Goal: Information Seeking & Learning: Find specific page/section

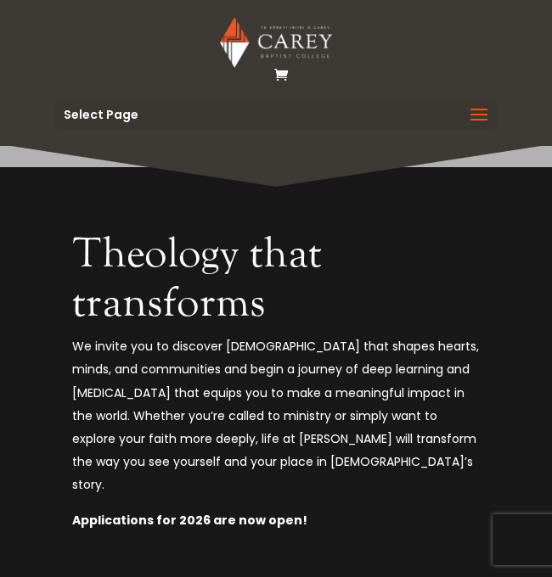
click at [484, 120] on span at bounding box center [478, 126] width 27 height 48
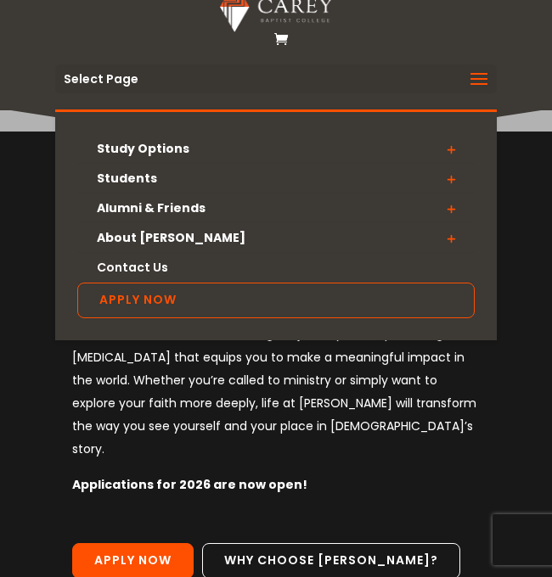
scroll to position [40, 0]
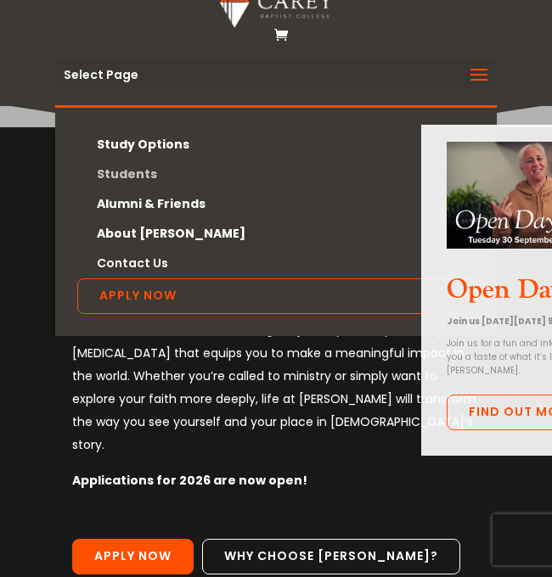
click at [238, 175] on link "Students" at bounding box center [275, 175] width 397 height 30
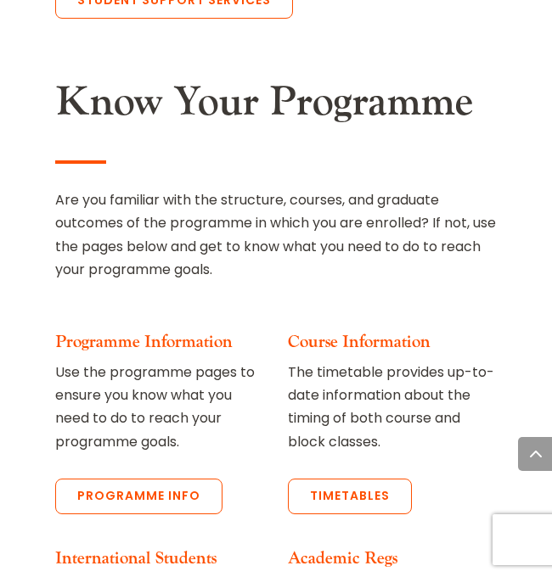
scroll to position [2960, 0]
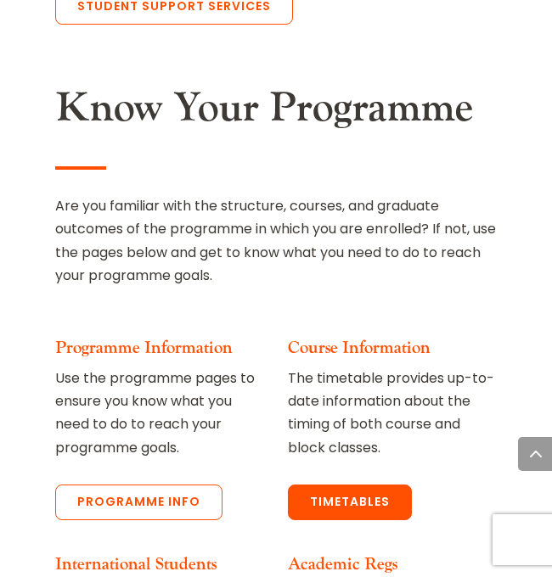
click at [362, 485] on link "Timetables" at bounding box center [350, 503] width 124 height 36
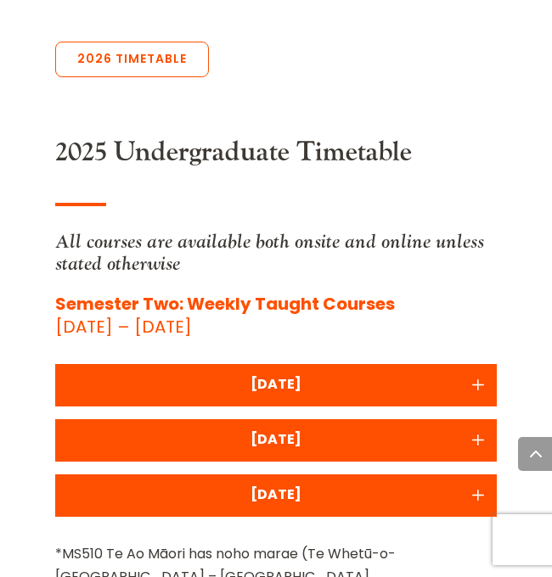
scroll to position [1111, 0]
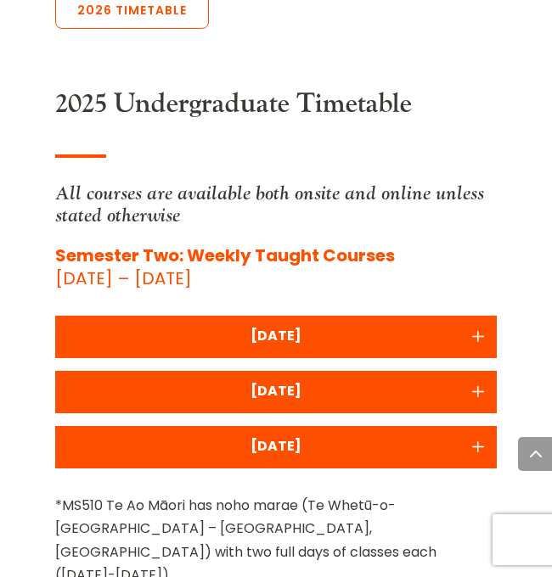
click at [401, 435] on div "WEDNESDAY" at bounding box center [276, 446] width 424 height 23
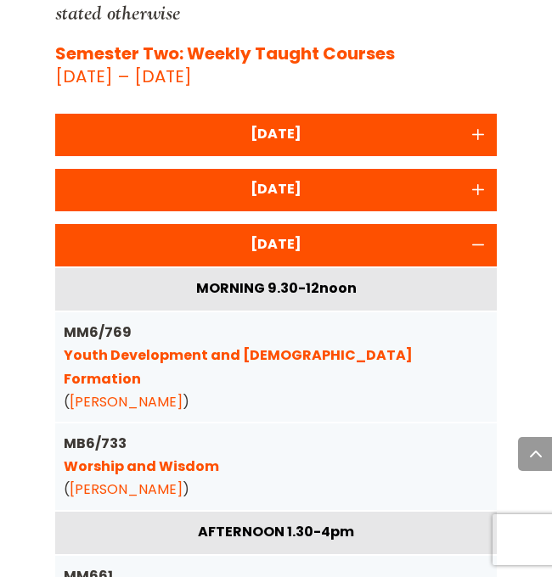
scroll to position [1289, 0]
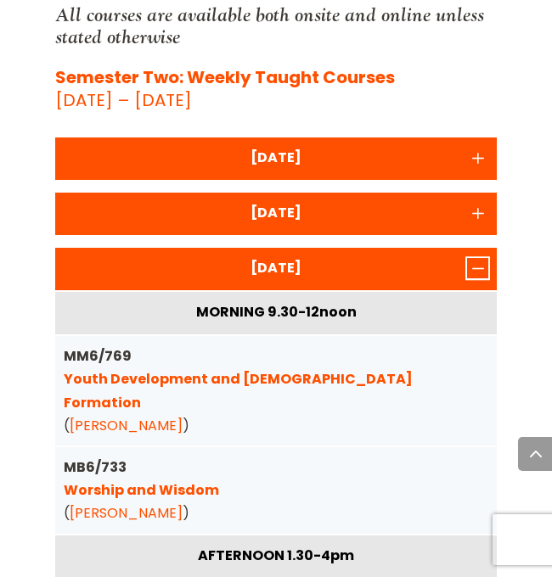
click at [478, 259] on icon "Accordion toggle 3" at bounding box center [477, 269] width 21 height 20
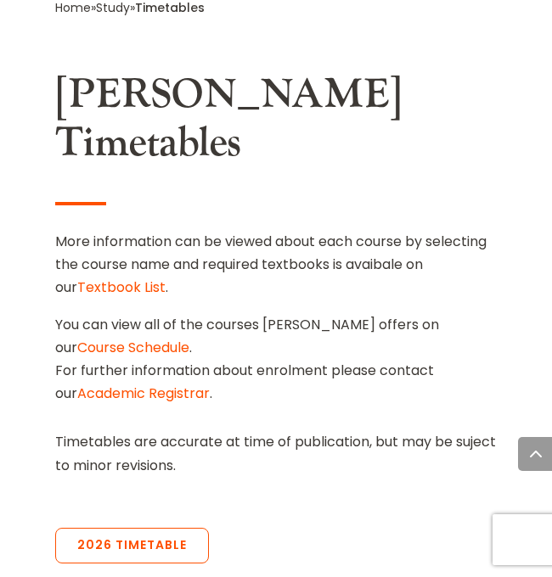
scroll to position [401, 0]
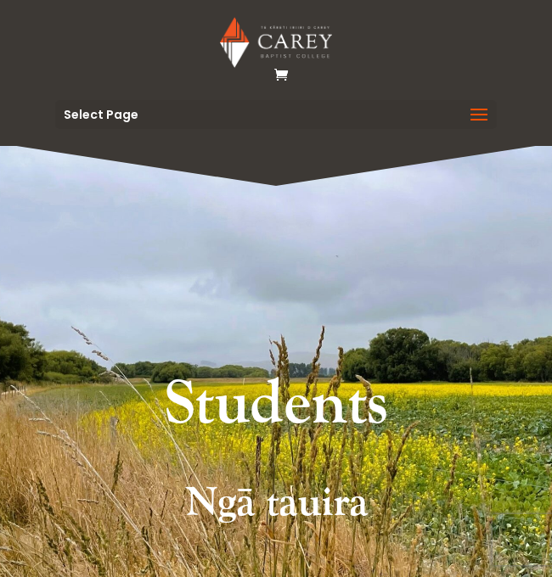
click at [178, 126] on div "Select Page Study Options Certificate in Christian Leadership (Micro-credential…" at bounding box center [275, 114] width 441 height 29
click at [479, 118] on span at bounding box center [478, 126] width 27 height 48
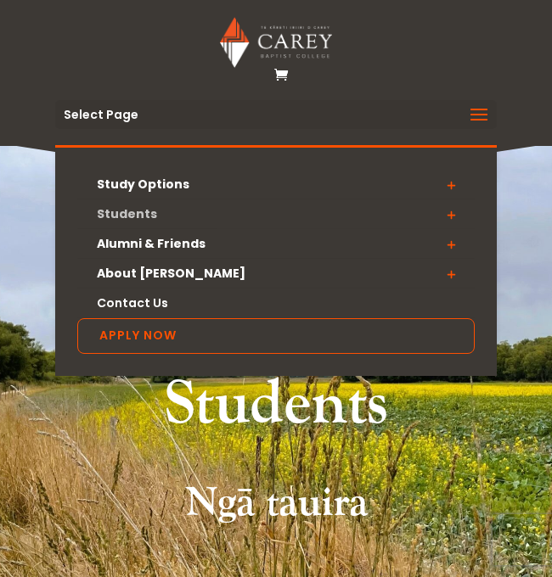
click at [162, 209] on link "Students" at bounding box center [275, 214] width 397 height 30
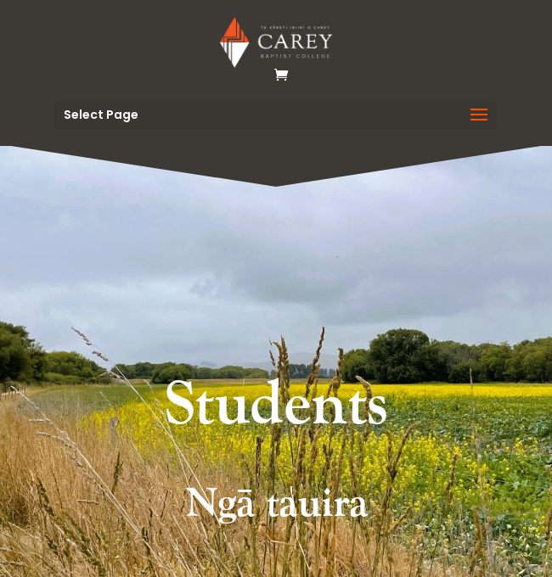
click at [484, 109] on span at bounding box center [478, 126] width 27 height 48
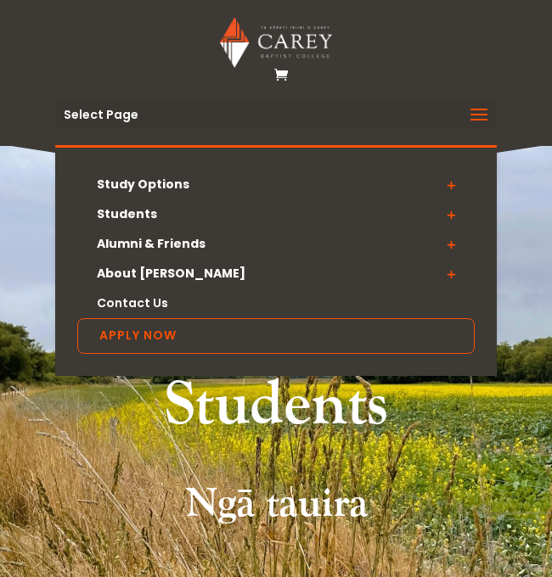
click at [454, 214] on span at bounding box center [451, 214] width 48 height 31
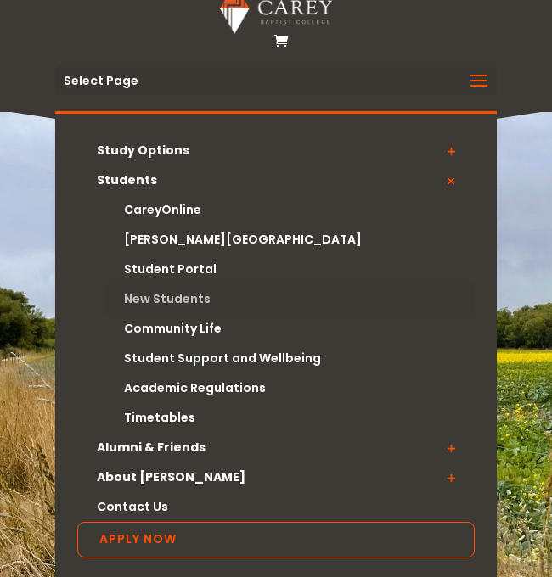
scroll to position [36, 0]
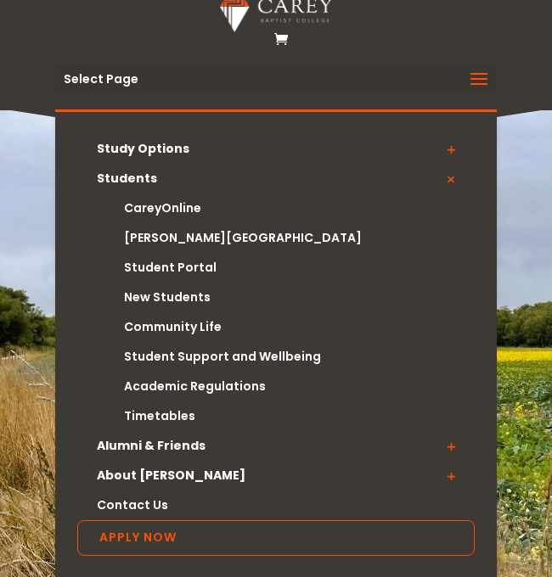
click at [445, 447] on span at bounding box center [451, 446] width 48 height 31
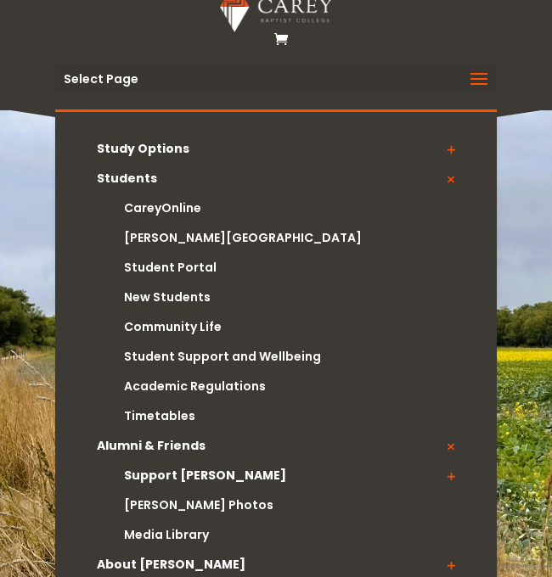
click at [445, 447] on span at bounding box center [451, 446] width 48 height 31
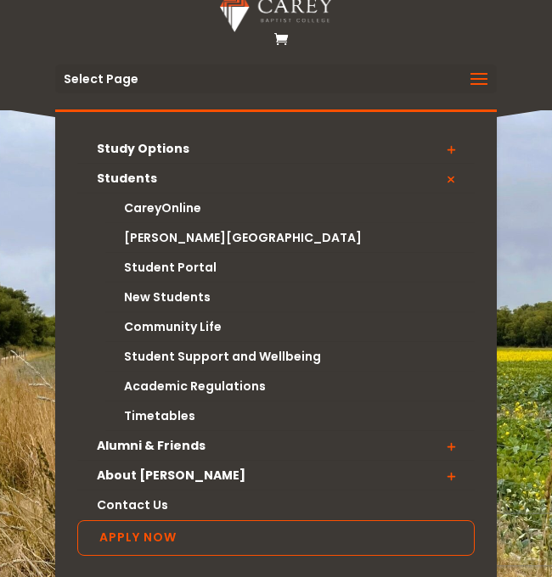
click at [452, 479] on span at bounding box center [451, 476] width 48 height 31
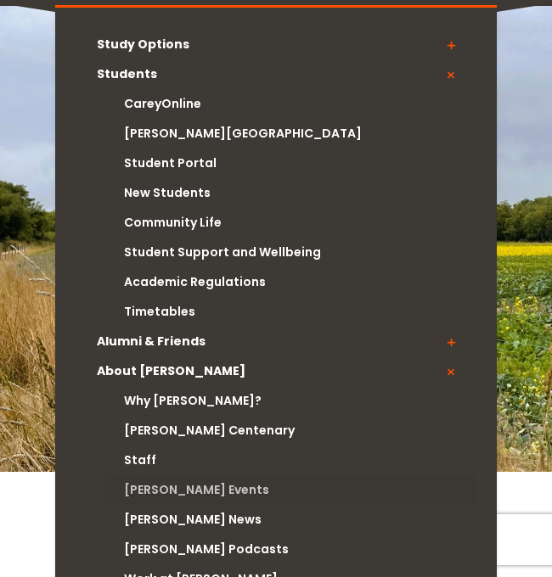
scroll to position [0, 0]
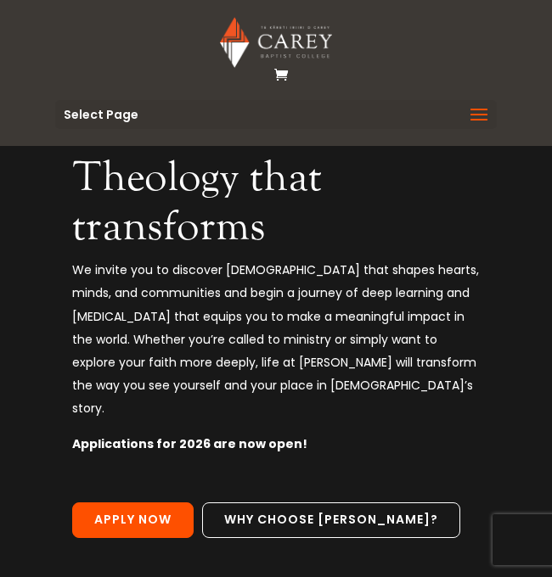
scroll to position [40, 0]
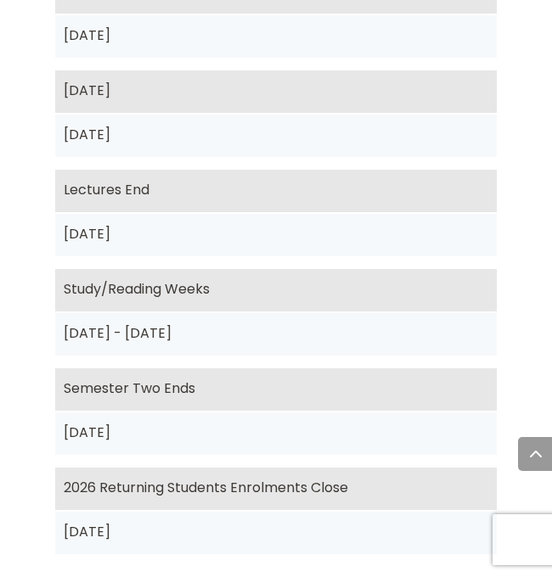
scroll to position [1793, 0]
